Goal: Transaction & Acquisition: Purchase product/service

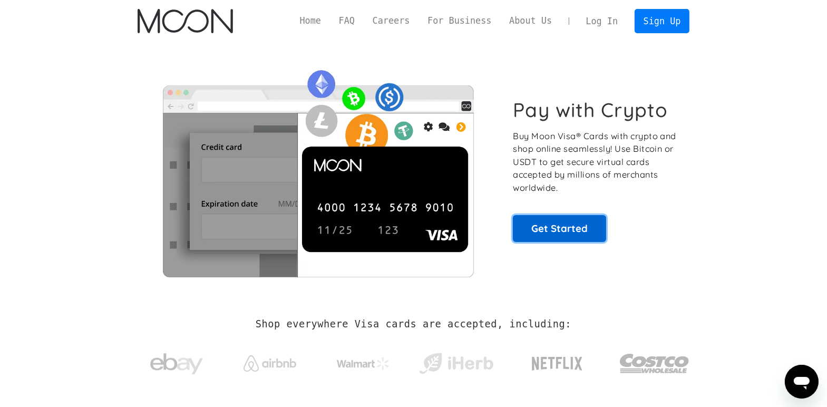
click at [554, 229] on link "Get Started" at bounding box center [559, 228] width 93 height 26
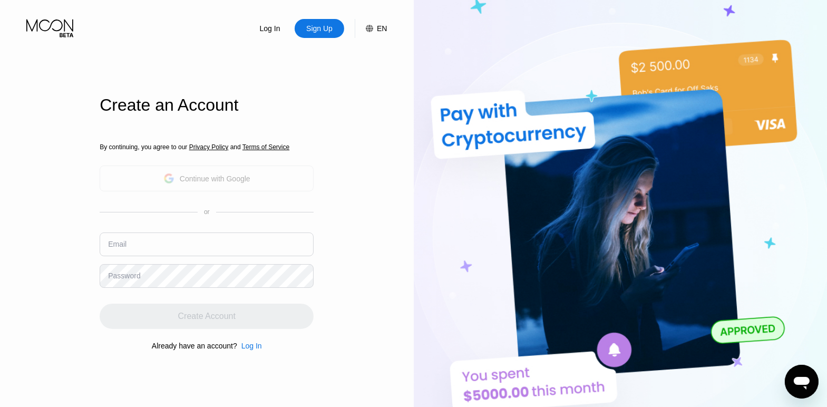
click at [183, 174] on div "Continue with Google" at bounding box center [215, 178] width 71 height 8
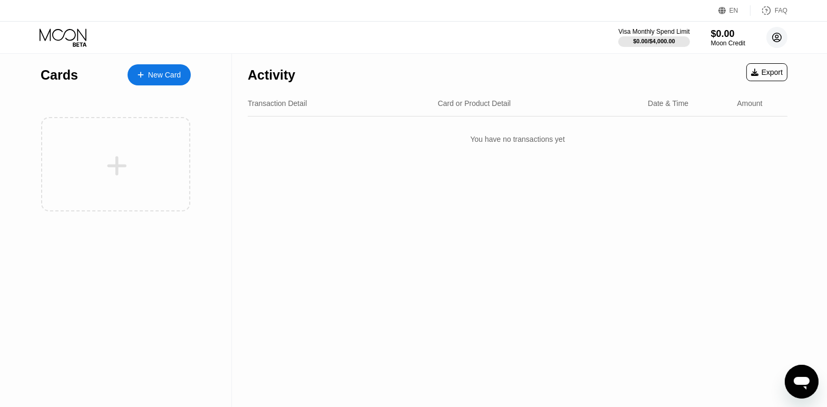
click at [778, 37] on icon at bounding box center [777, 38] width 6 height 6
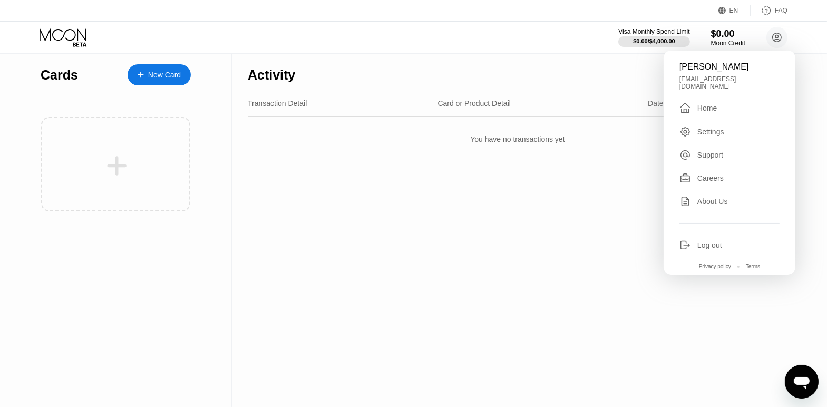
click at [565, 34] on div "Visa Monthly Spend Limit $0.00 / $4,000.00 $0.00 Moon Credit [PERSON_NAME] [EMA…" at bounding box center [413, 38] width 827 height 32
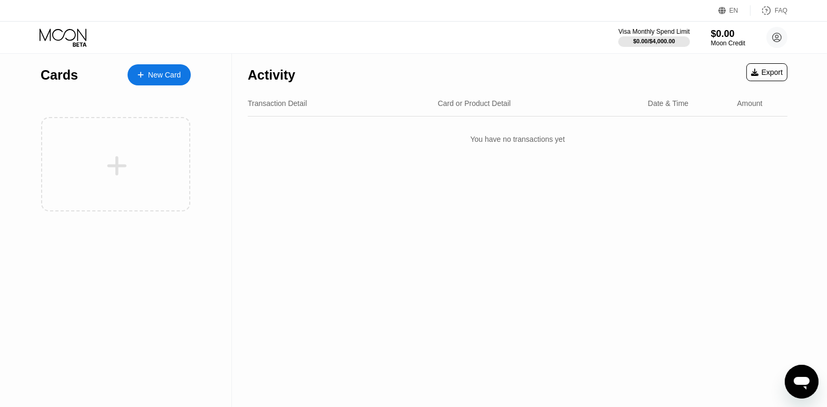
click at [363, 16] on div "EN Language Select an item Save FAQ" at bounding box center [413, 11] width 827 height 22
click at [164, 74] on div "New Card" at bounding box center [164, 75] width 33 height 9
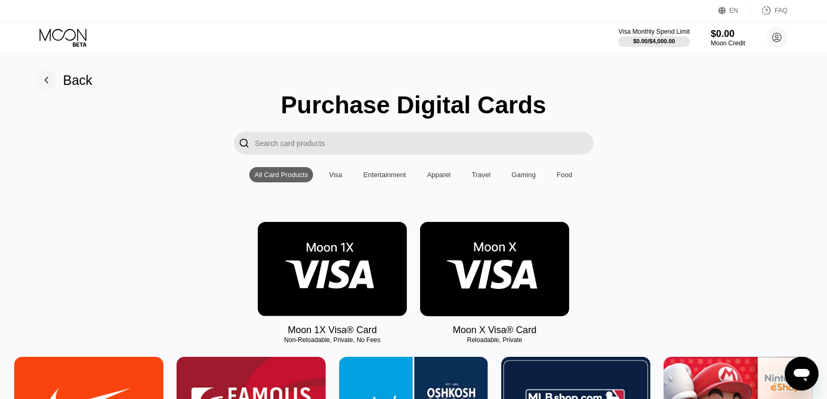
scroll to position [95, 0]
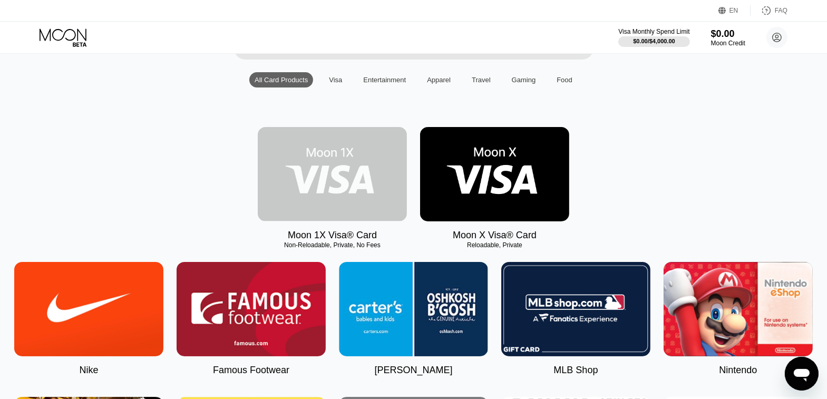
click at [310, 151] on img at bounding box center [332, 174] width 149 height 94
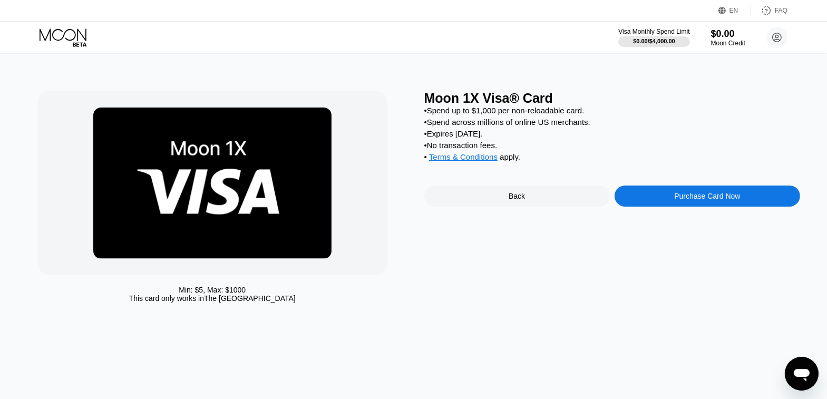
click at [729, 194] on div "Purchase Card Now" at bounding box center [707, 196] width 66 height 8
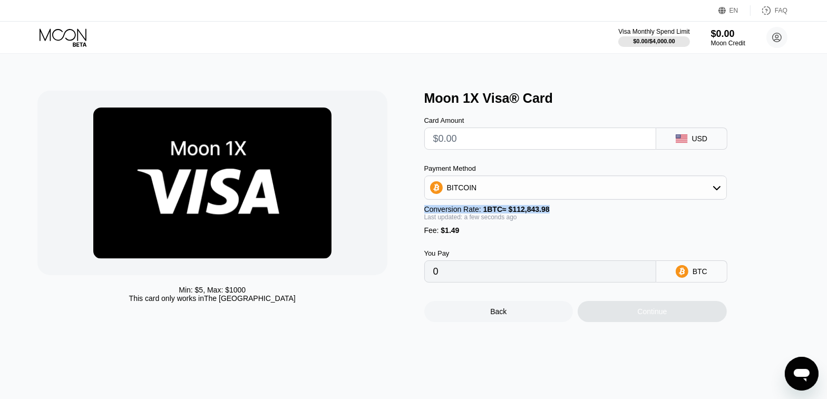
drag, startPoint x: 563, startPoint y: 206, endPoint x: 424, endPoint y: 204, distance: 139.1
click at [424, 205] on div "Conversion Rate: 1 BTC ≈ $112,843.98" at bounding box center [575, 209] width 302 height 8
click at [465, 224] on div "Payment Method BITCOIN Conversion Rate: 1 BTC ≈ $112,843.98 Last updated: a few…" at bounding box center [575, 199] width 302 height 70
drag, startPoint x: 467, startPoint y: 231, endPoint x: 423, endPoint y: 212, distance: 48.0
click at [423, 212] on div "Min: $ 5 , Max: $ 1000 This card only works in The United States Moon 1X Visa® …" at bounding box center [413, 206] width 752 height 231
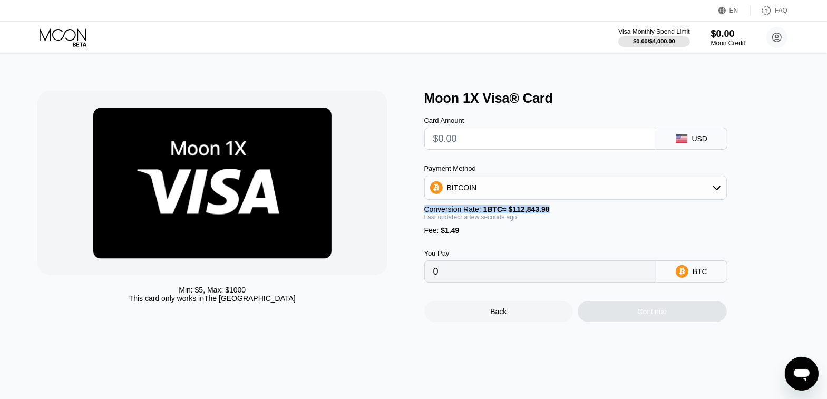
click at [423, 212] on div "Min: $ 5 , Max: $ 1000 This card only works in The United States Moon 1X Visa® …" at bounding box center [413, 206] width 752 height 231
click at [439, 139] on input "text" at bounding box center [540, 138] width 214 height 21
type input "$2"
type input "0.00003093"
type input "$20"
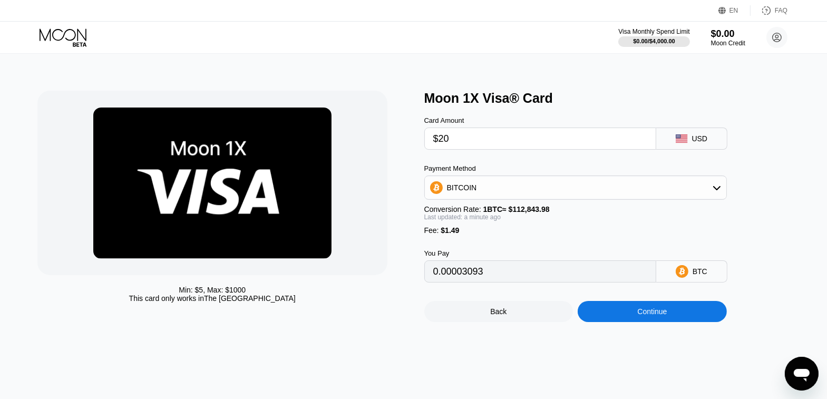
type input "0.00019044"
type input "$2"
type input "0.00003093"
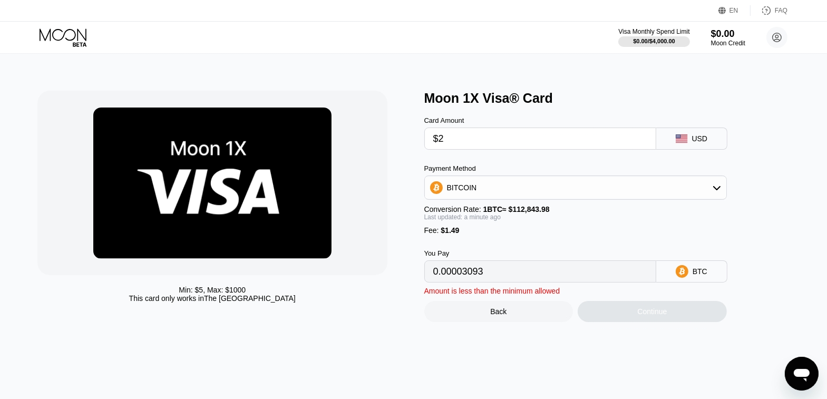
type input "$25"
type input "0.00023475"
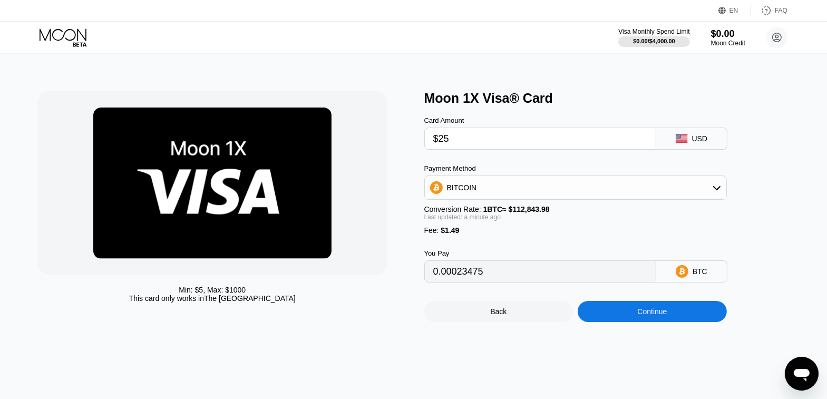
type input "$25"
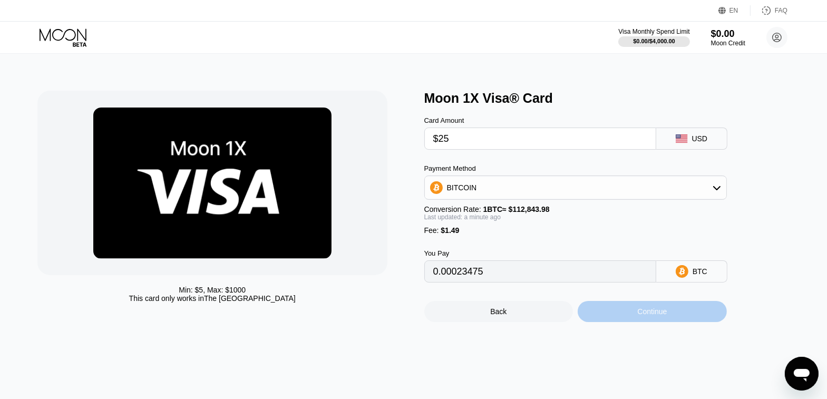
click at [634, 306] on div "Continue" at bounding box center [652, 311] width 149 height 21
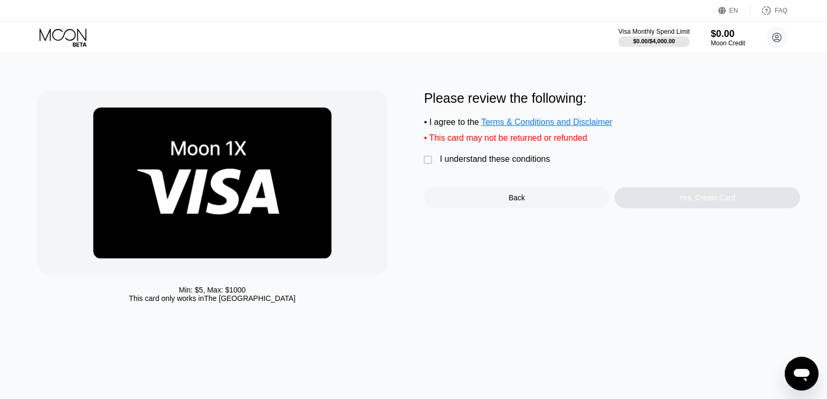
click at [491, 155] on div "I understand these conditions" at bounding box center [495, 158] width 110 height 9
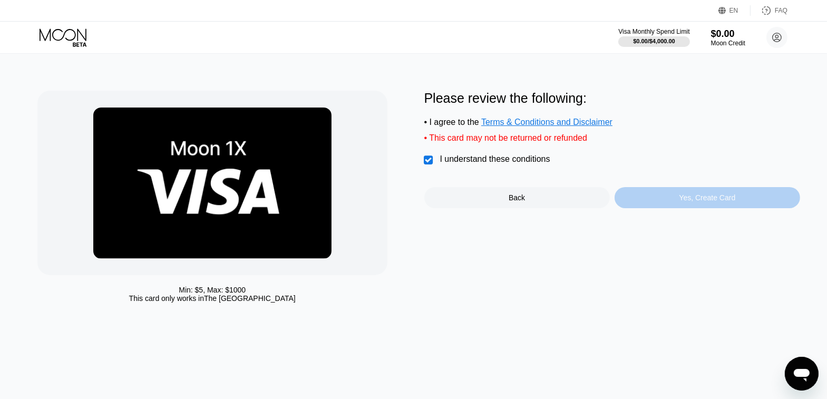
click at [709, 199] on div "Yes, Create Card" at bounding box center [707, 197] width 56 height 8
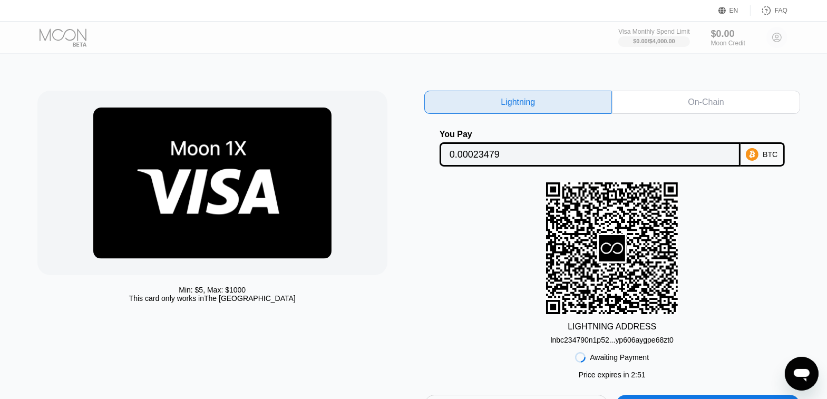
click at [689, 104] on div "On-Chain" at bounding box center [706, 102] width 36 height 11
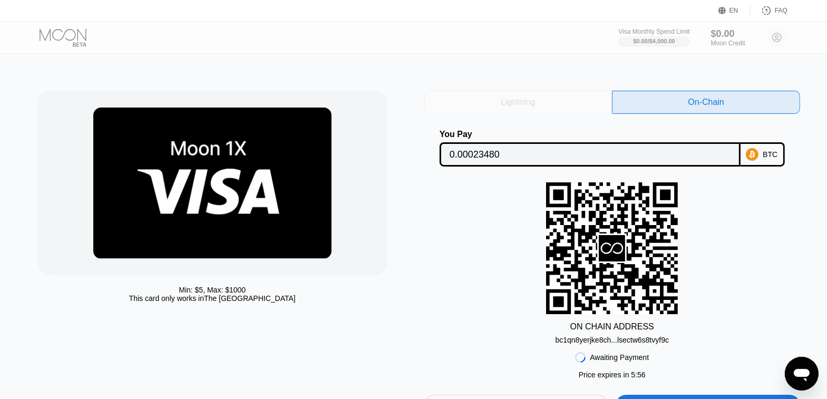
click at [550, 94] on div "Lightning" at bounding box center [518, 102] width 188 height 23
type input "0.00023479"
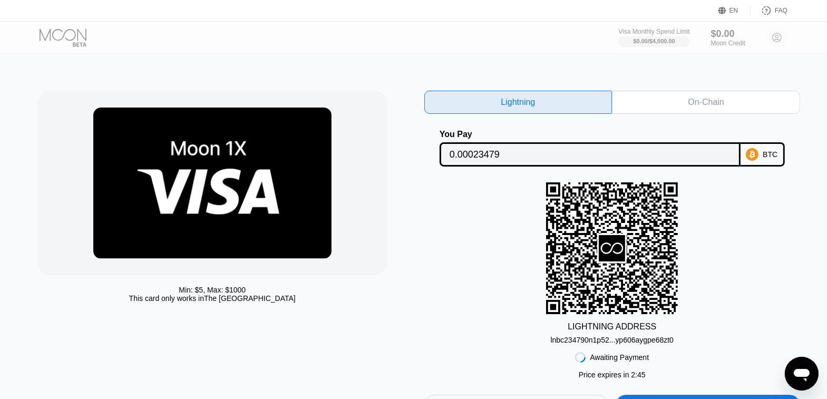
scroll to position [95, 0]
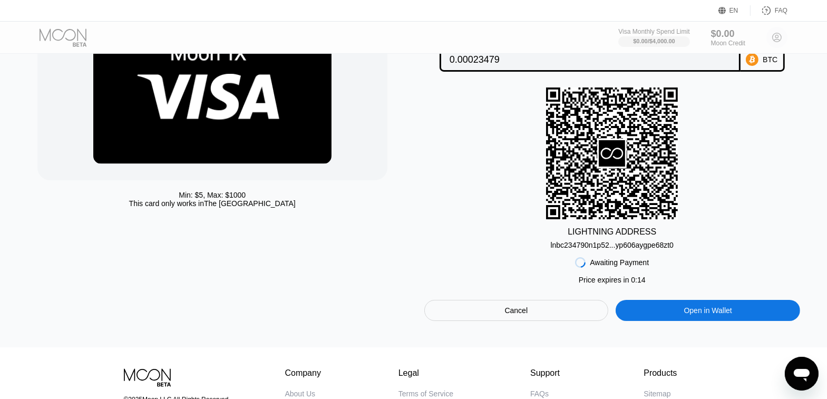
scroll to position [95, 0]
